Goal: Information Seeking & Learning: Learn about a topic

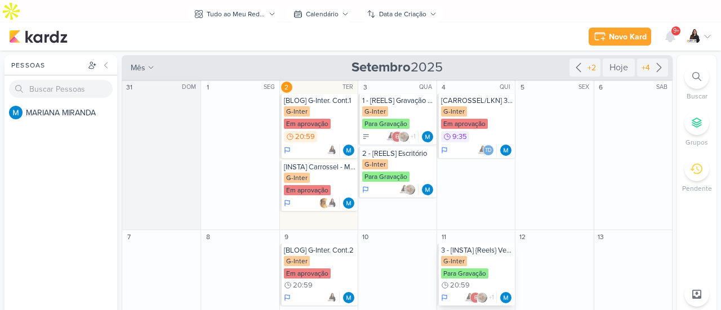
click at [486, 244] on div "3 - [INSTA] {Reels} Vendedor x Coordenador G-Inter Para Gravação 20:59 e +1" at bounding box center [476, 275] width 78 height 62
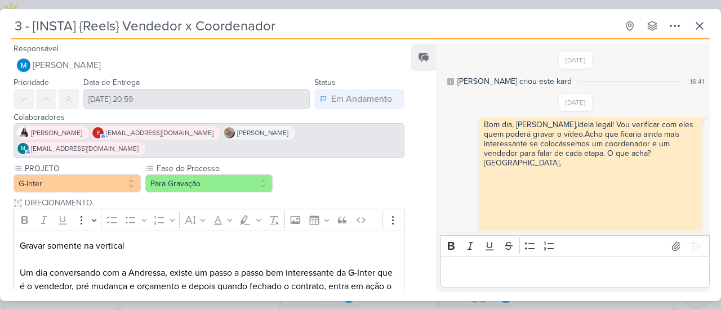
scroll to position [136, 0]
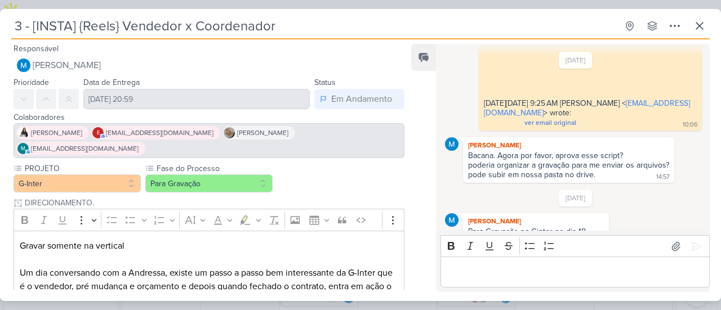
click at [257, 3] on div "3 - [INSTA] {Reels} Vendedor x Coordenador Criado por MARIANA" at bounding box center [360, 155] width 721 height 310
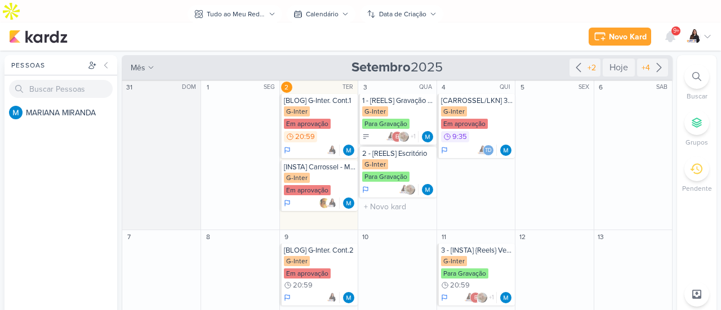
click at [404, 96] on div "1 - [REELS] Gravação do Depósito" at bounding box center [397, 100] width 71 height 9
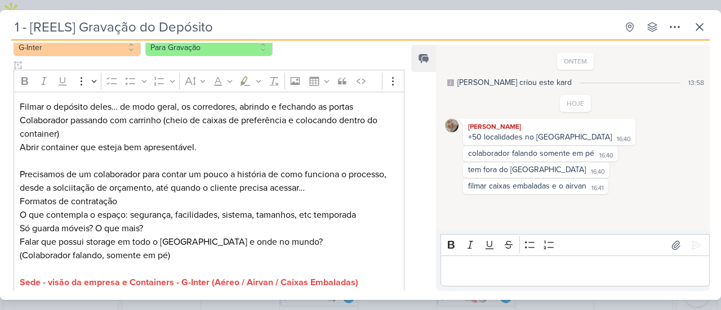
scroll to position [73, 0]
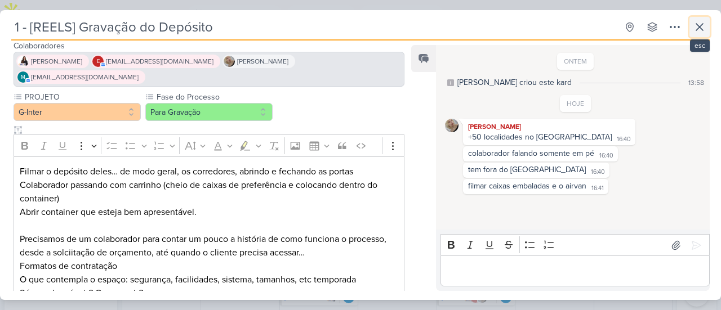
click at [699, 26] on icon at bounding box center [699, 27] width 7 height 7
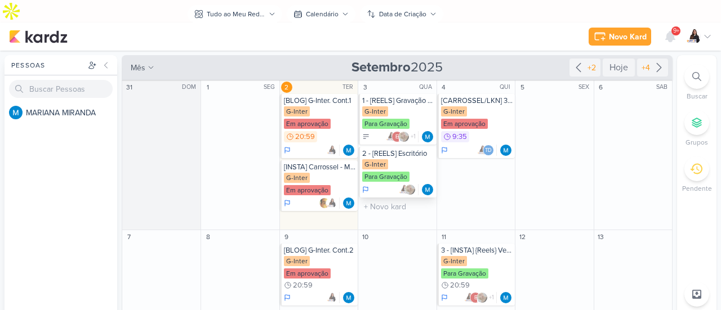
click at [400, 159] on div "G-Inter Para Gravação" at bounding box center [397, 171] width 71 height 24
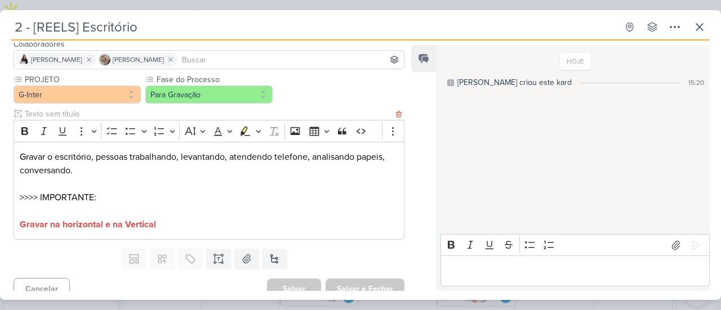
scroll to position [84, 0]
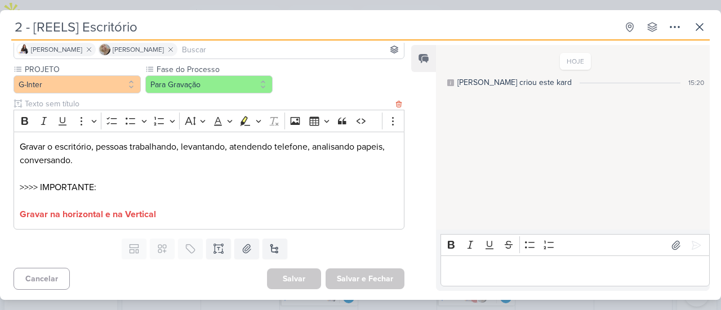
click at [180, 222] on div "Gravar o escritório, pessoas trabalhando, levantando, atendendo telefone, anali…" at bounding box center [209, 181] width 391 height 99
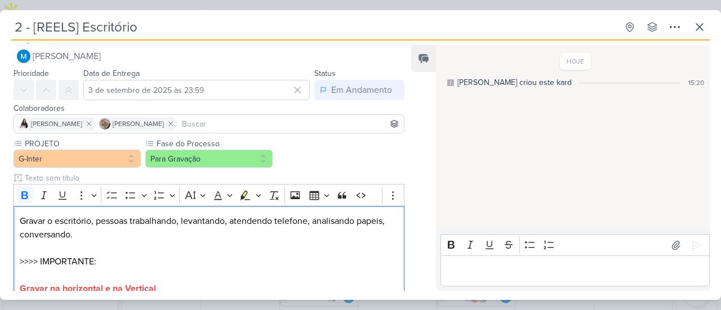
scroll to position [0, 0]
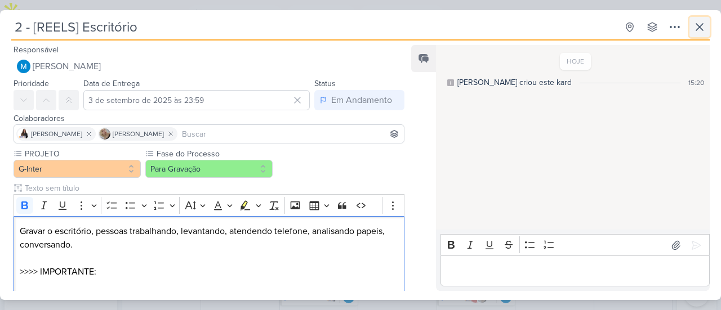
click at [703, 34] on button at bounding box center [699, 27] width 20 height 20
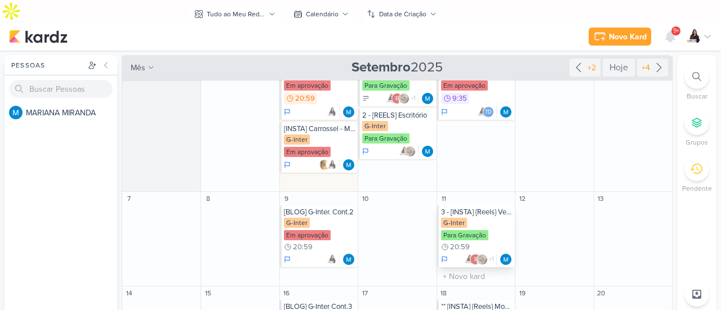
scroll to position [56, 0]
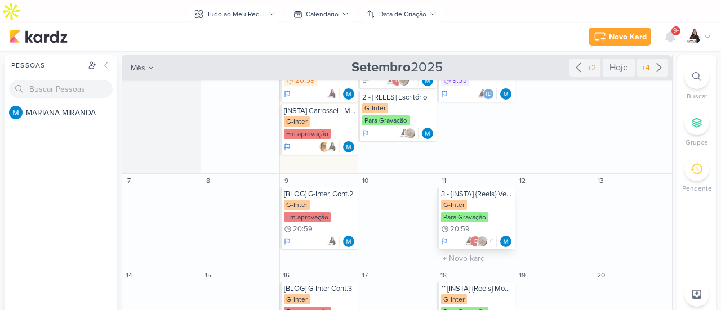
click at [489, 200] on div "G-Inter Para Gravação 20:59" at bounding box center [476, 217] width 71 height 35
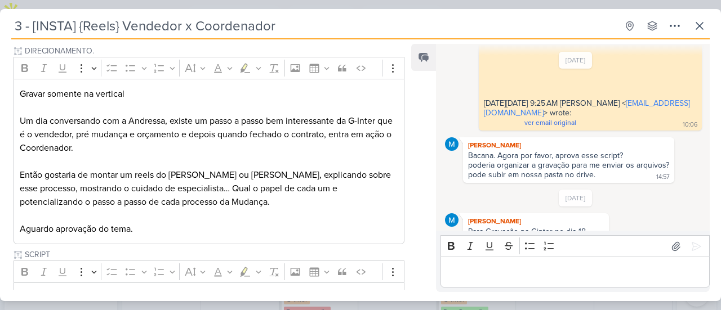
scroll to position [169, 0]
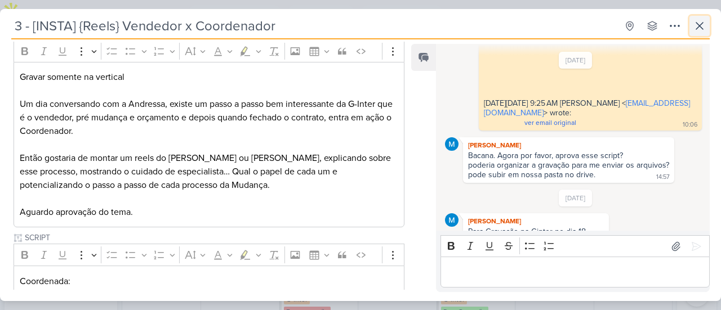
click at [696, 20] on icon at bounding box center [699, 26] width 14 height 14
